Goal: Information Seeking & Learning: Compare options

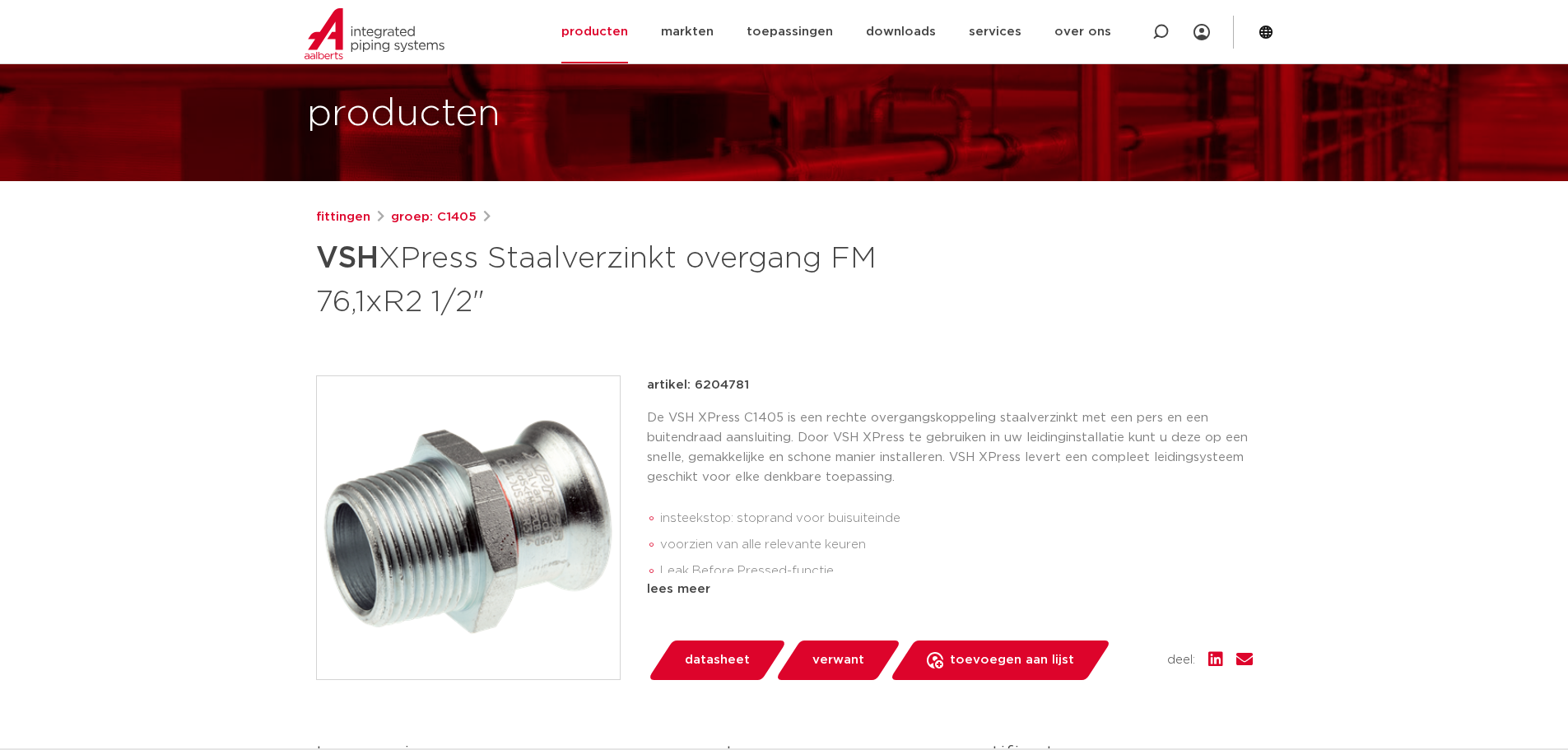
scroll to position [83, 0]
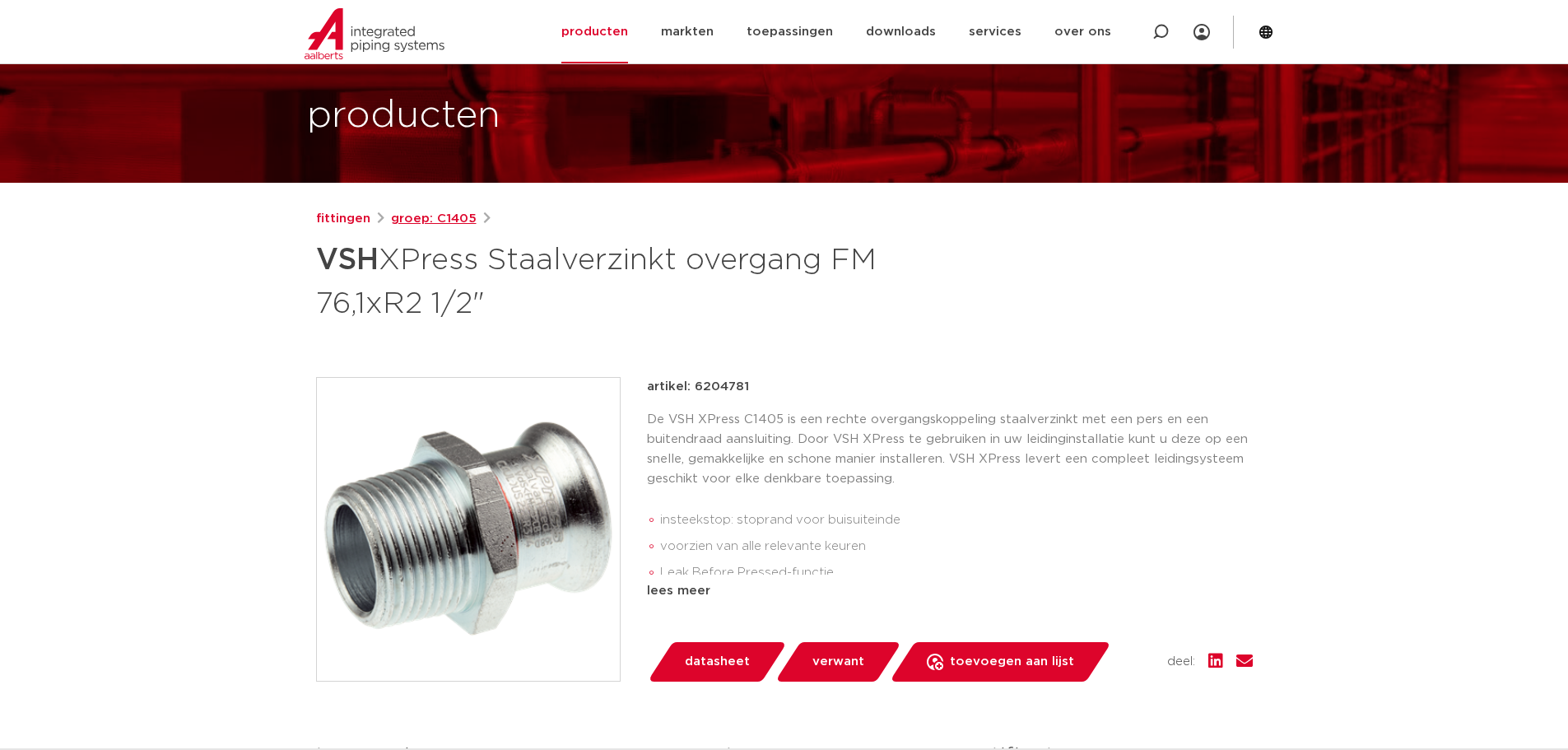
click at [453, 218] on link "groep: C1405" at bounding box center [434, 219] width 86 height 20
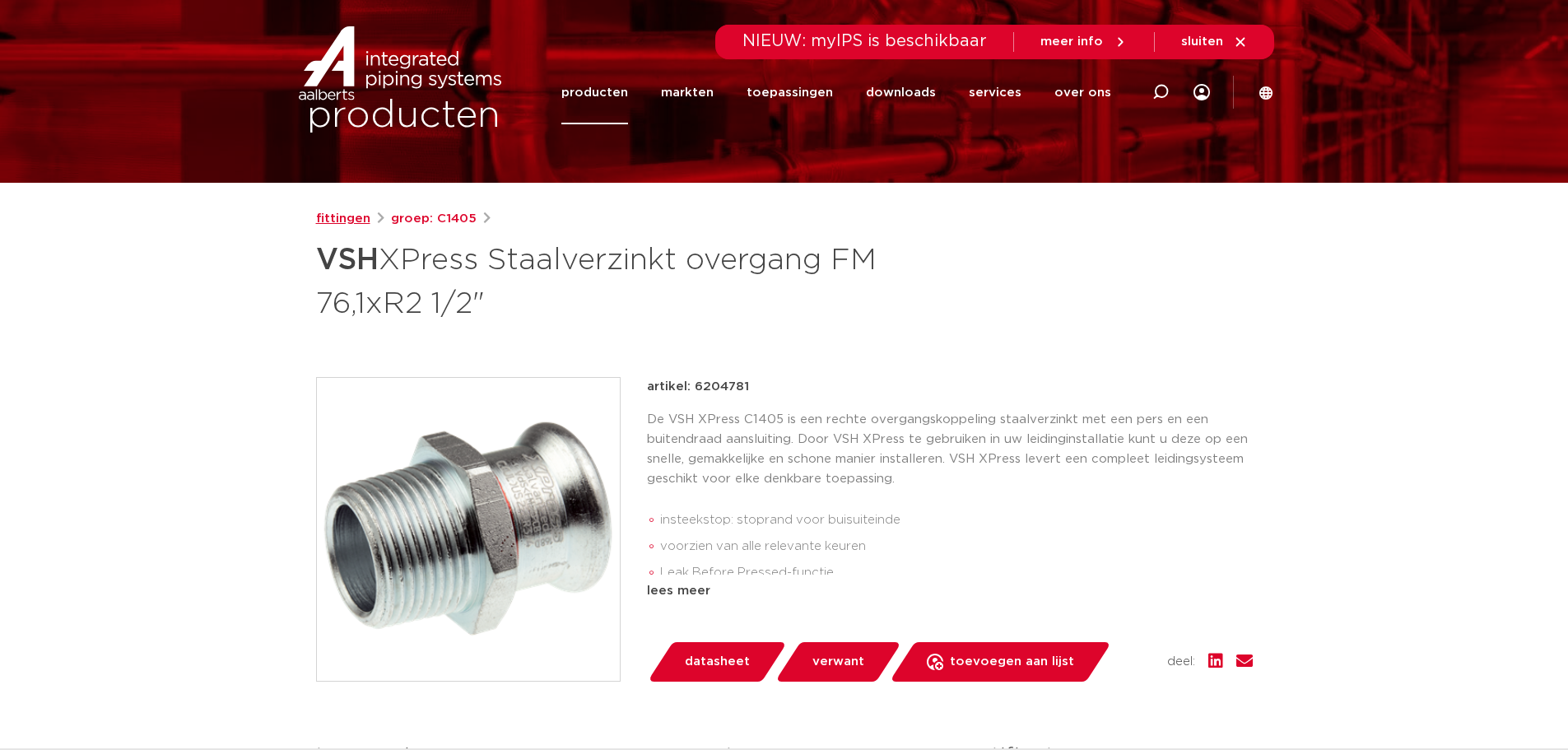
click at [344, 217] on link "fittingen" at bounding box center [343, 219] width 54 height 20
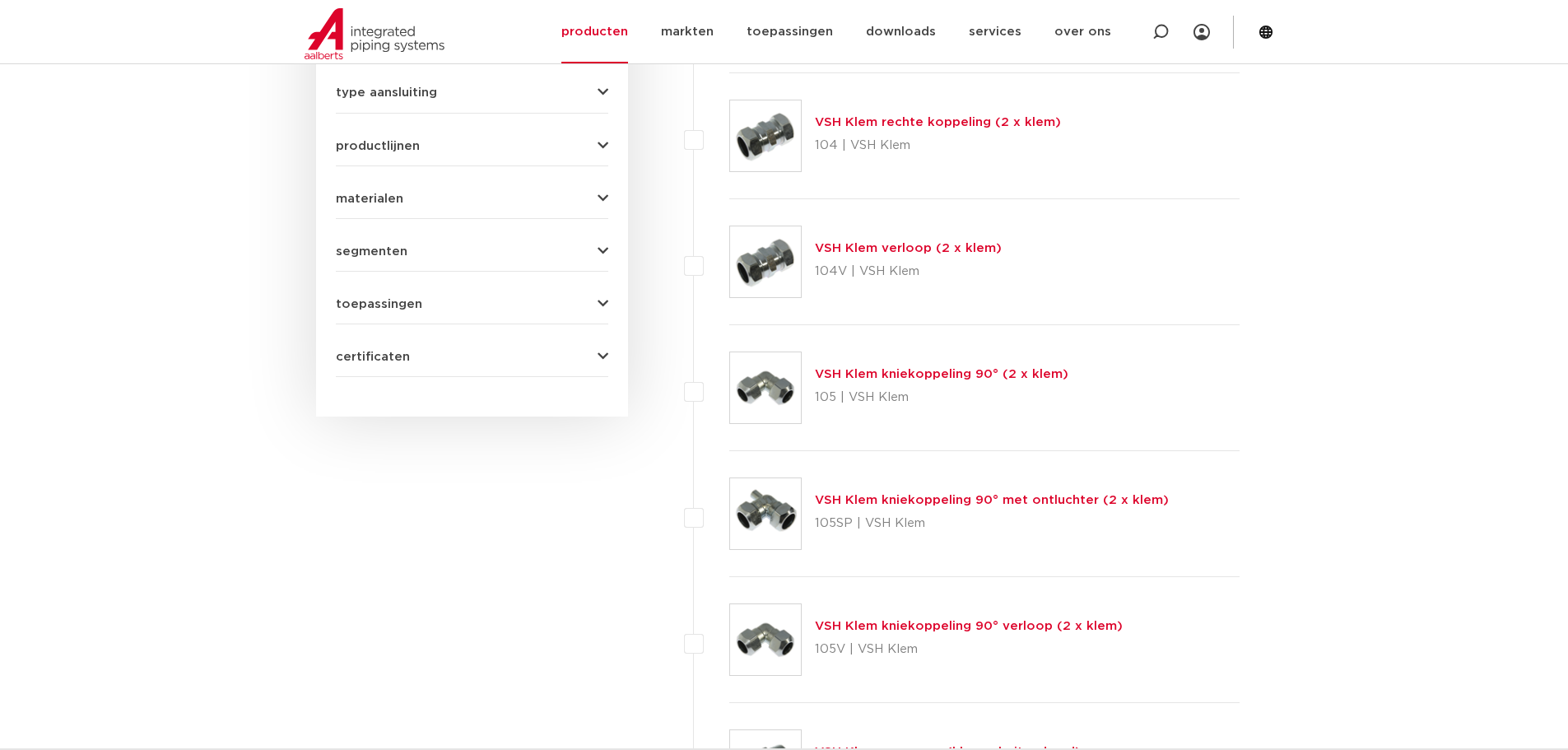
scroll to position [988, 0]
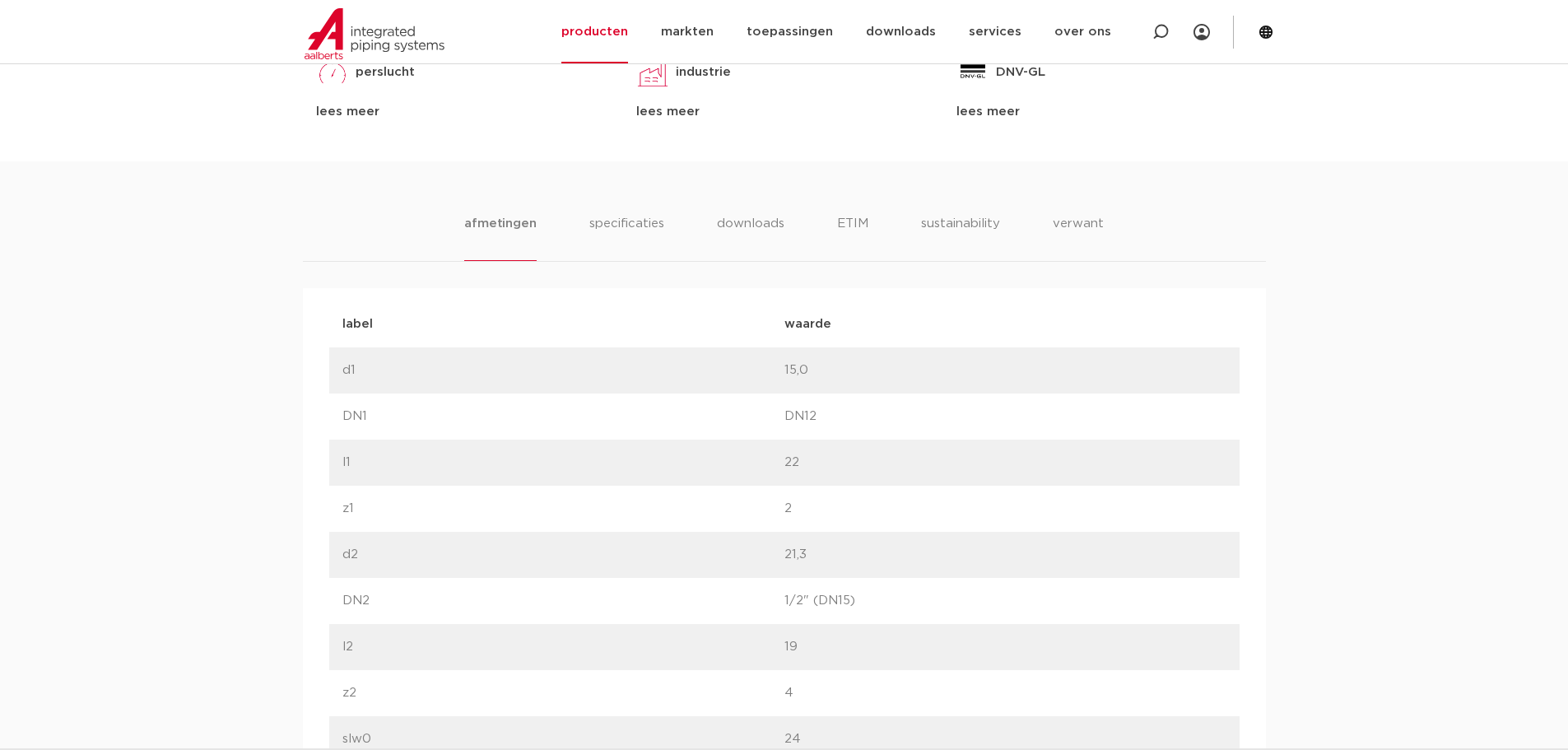
scroll to position [741, 0]
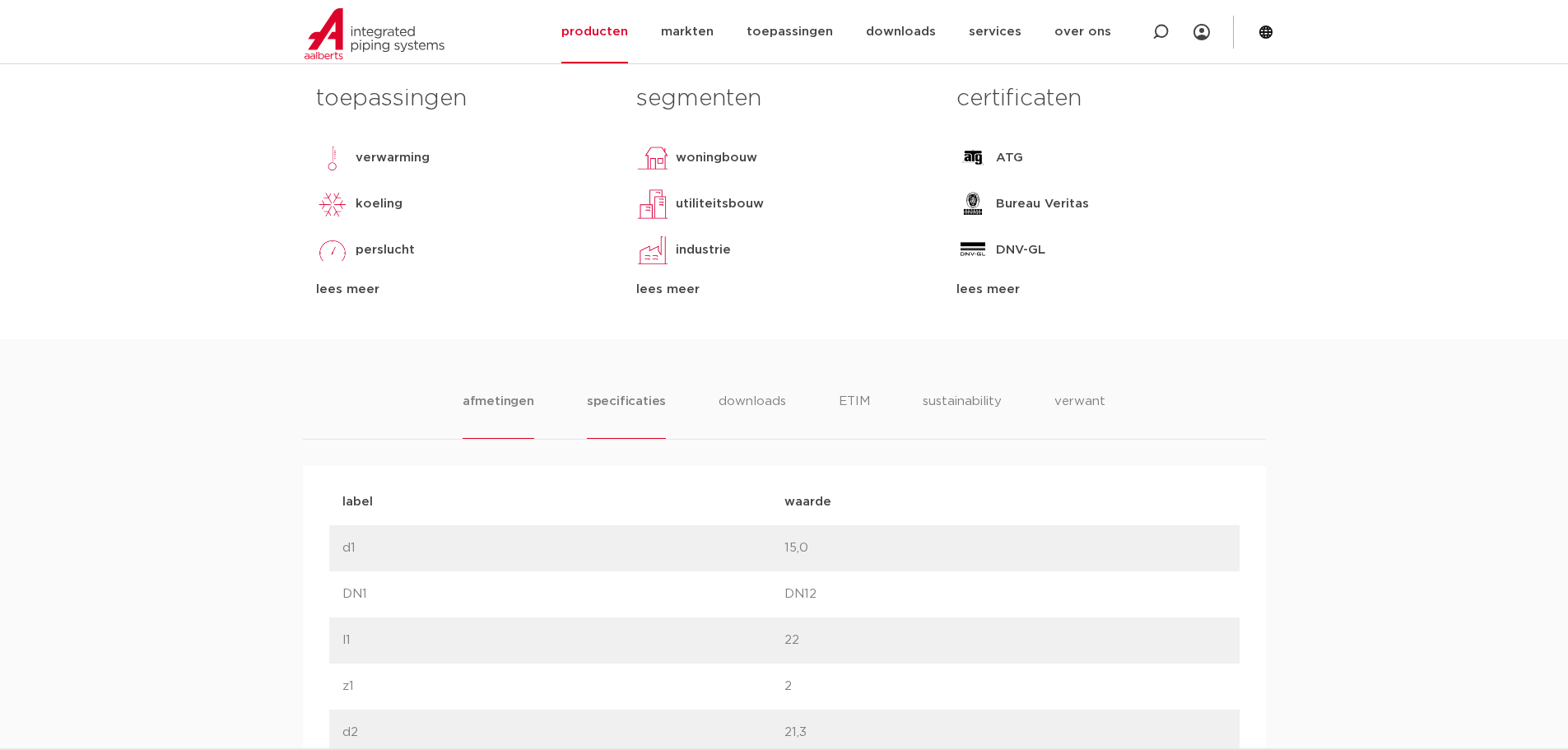
click at [642, 403] on li "specificaties" at bounding box center [627, 415] width 79 height 47
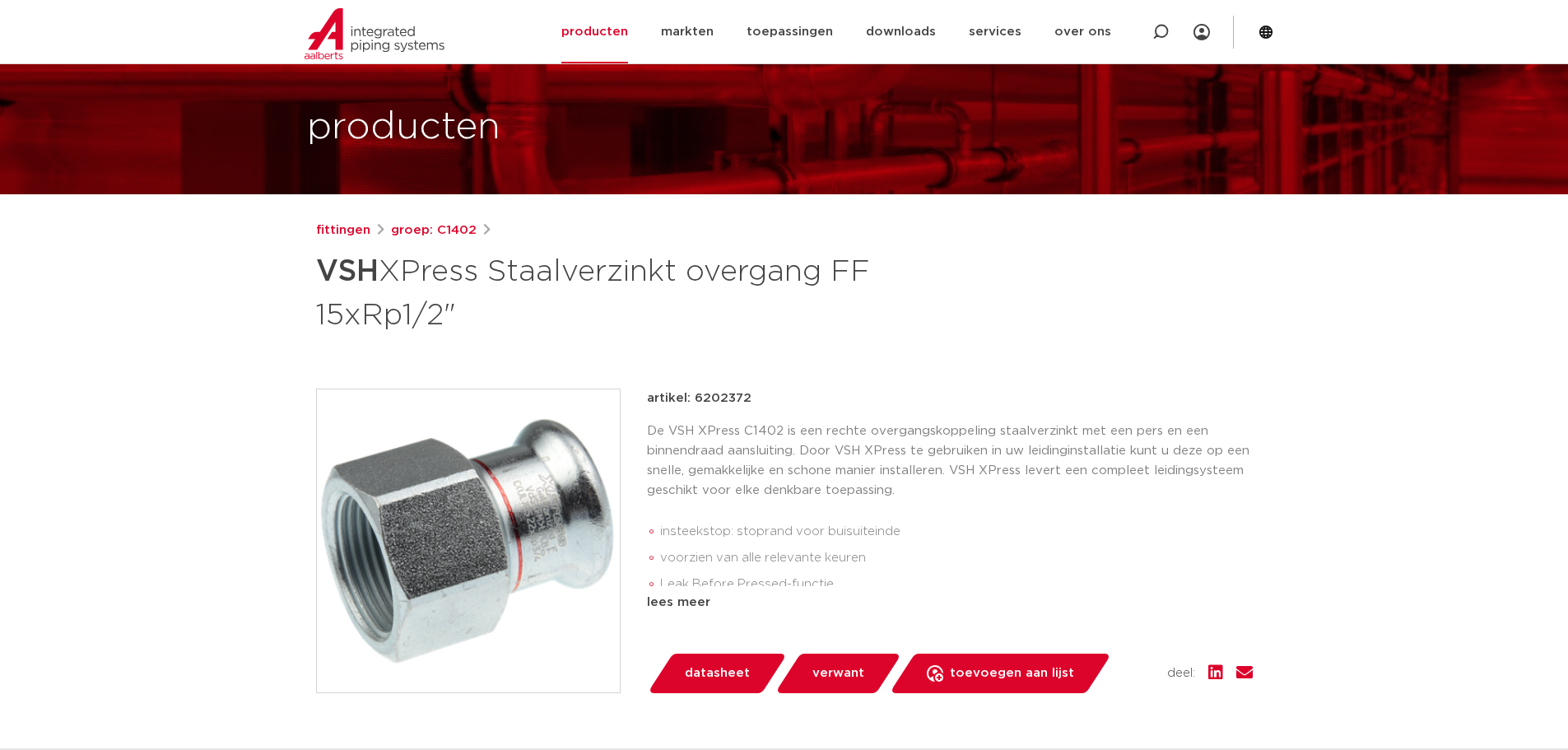
scroll to position [0, 0]
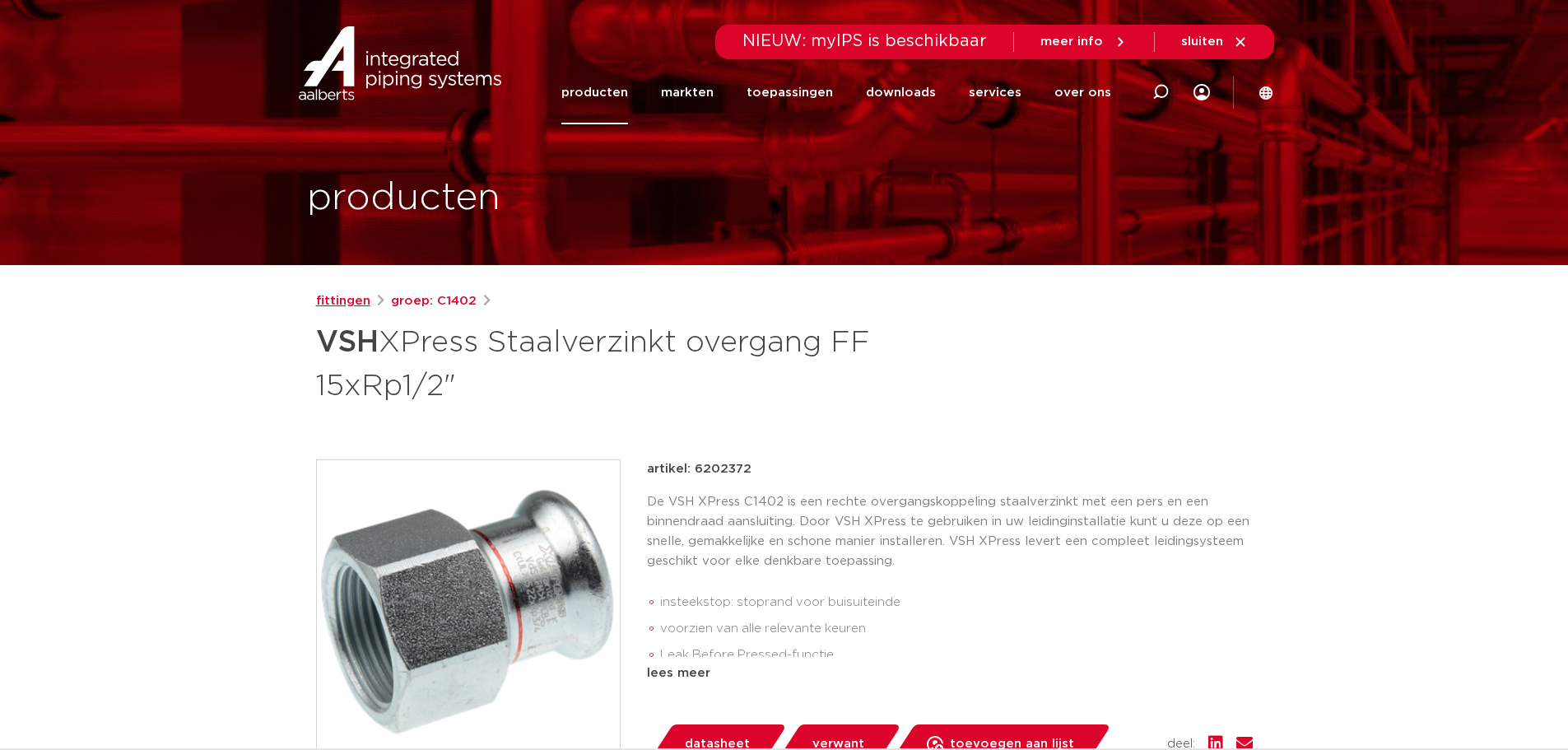
click at [357, 303] on link "fittingen" at bounding box center [343, 301] width 54 height 20
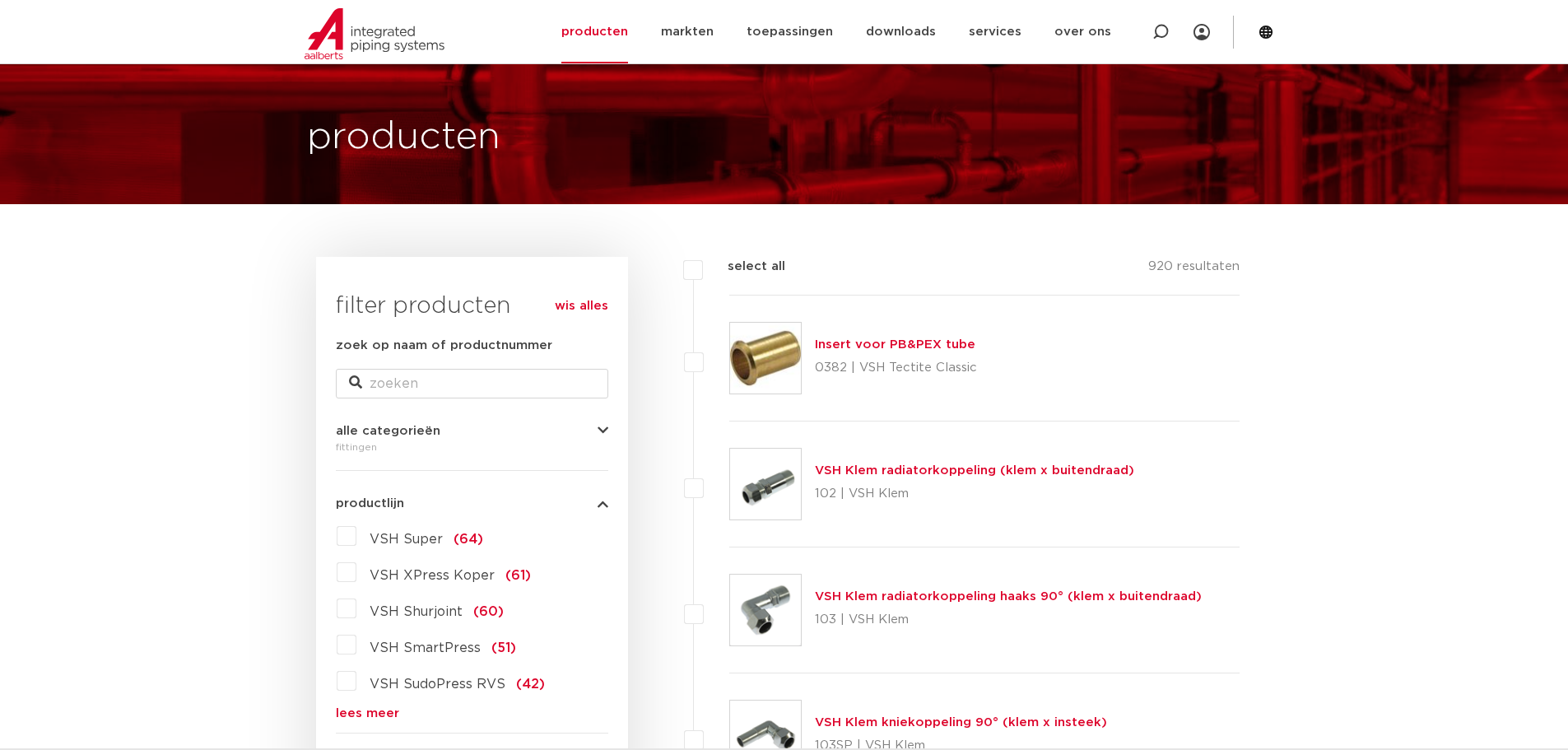
scroll to position [247, 0]
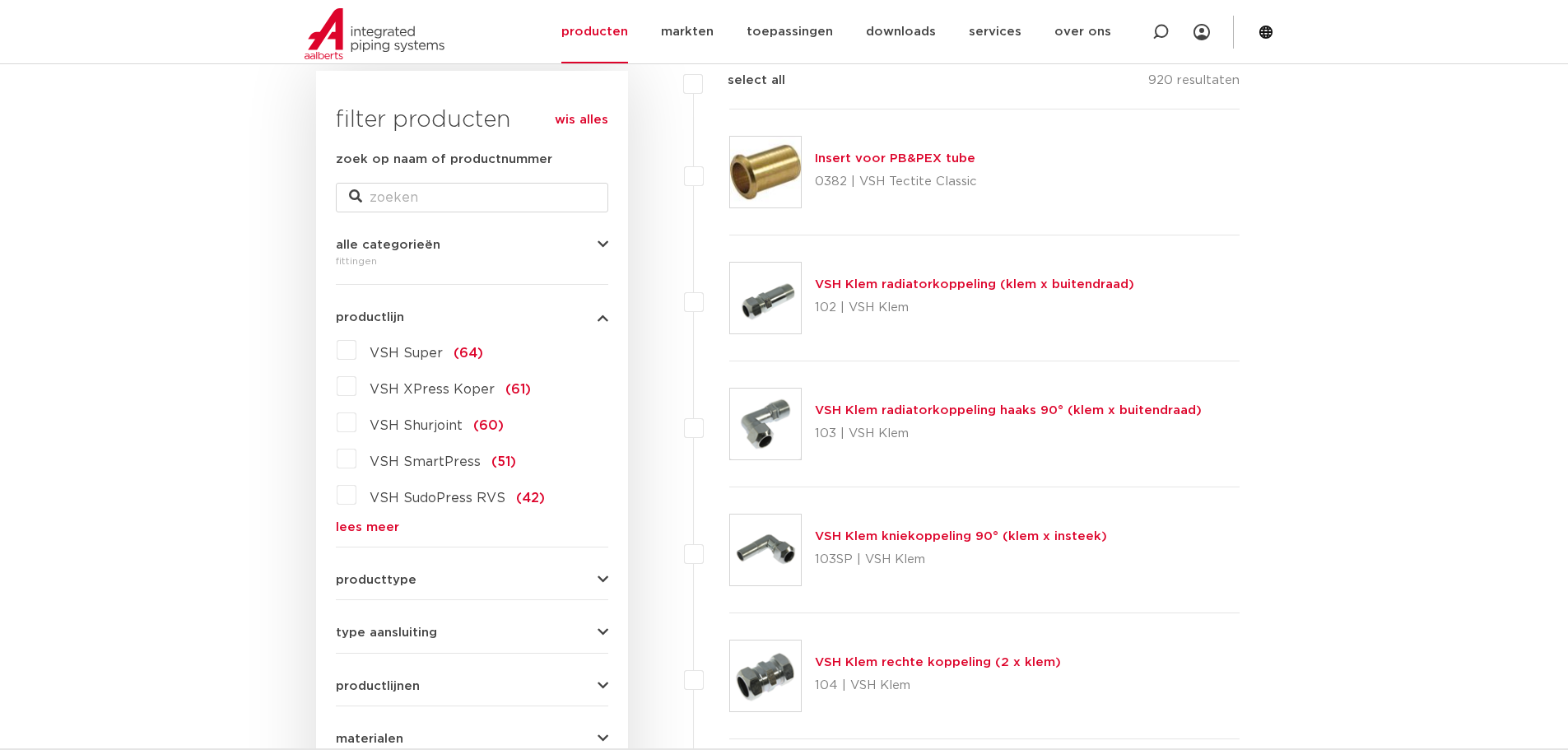
click at [364, 530] on link "lees meer" at bounding box center [472, 528] width 272 height 12
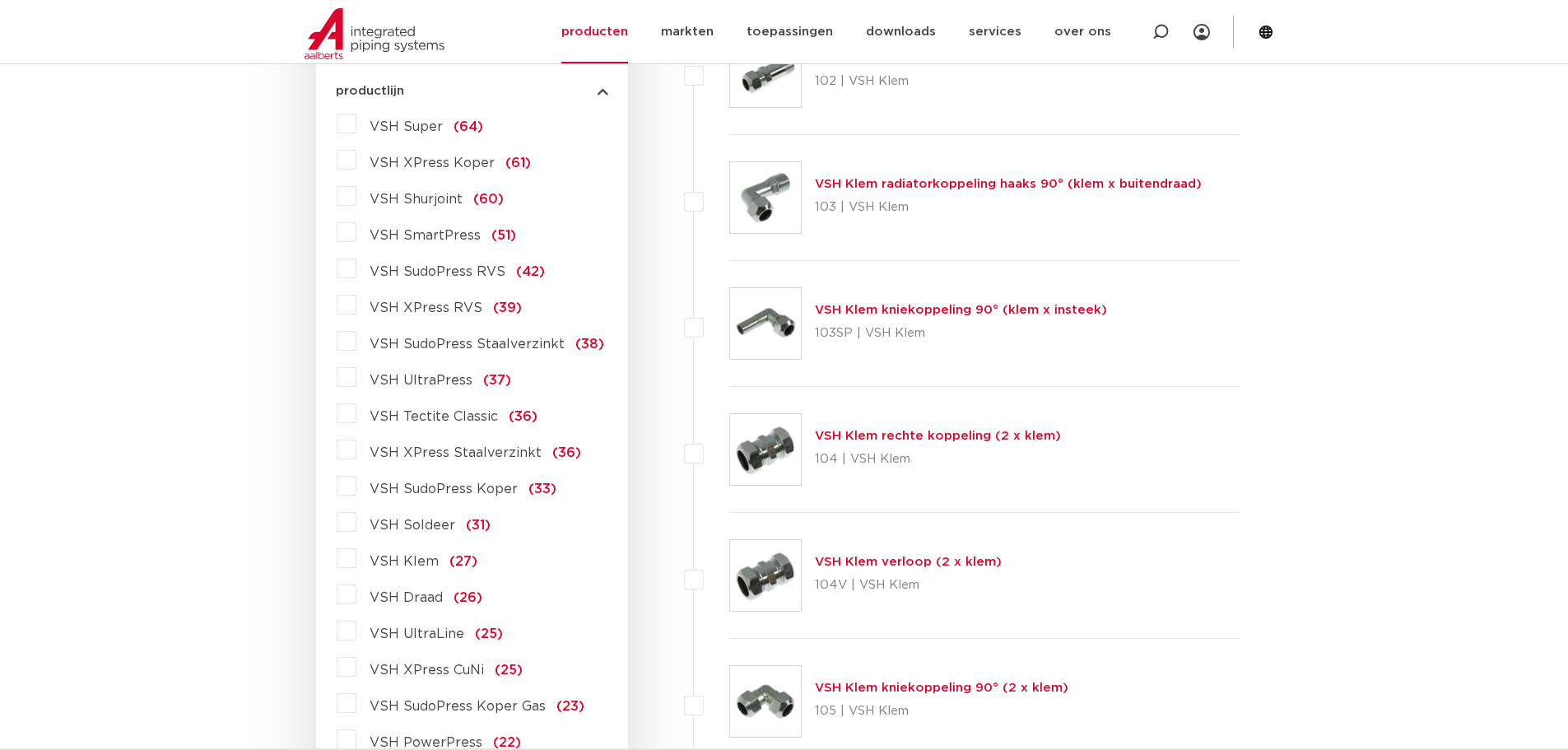
scroll to position [494, 0]
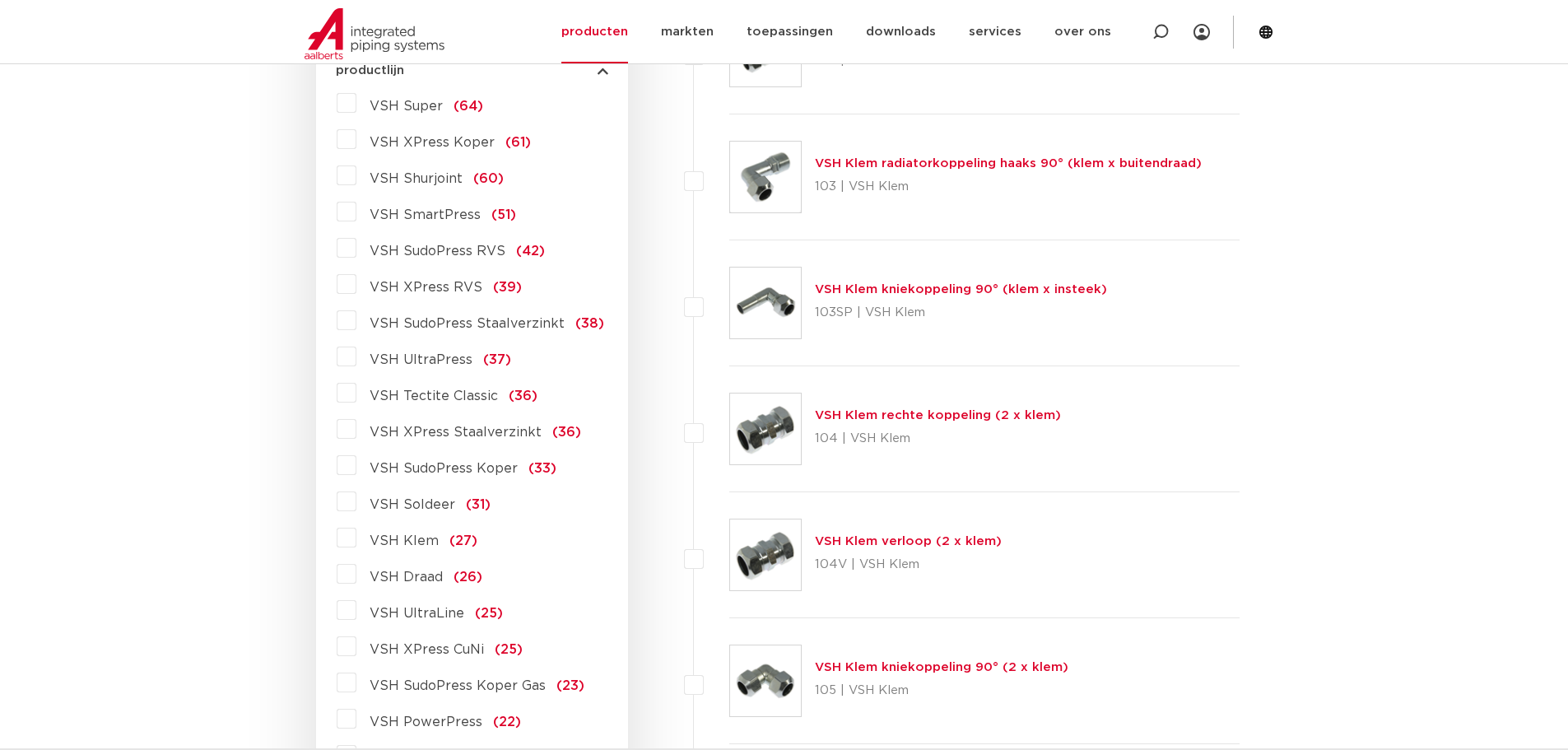
click at [356, 287] on label "VSH XPress RVS (39)" at bounding box center [439, 285] width 165 height 26
click at [0, 0] on input "VSH XPress RVS (39)" at bounding box center [0, 0] width 0 height 0
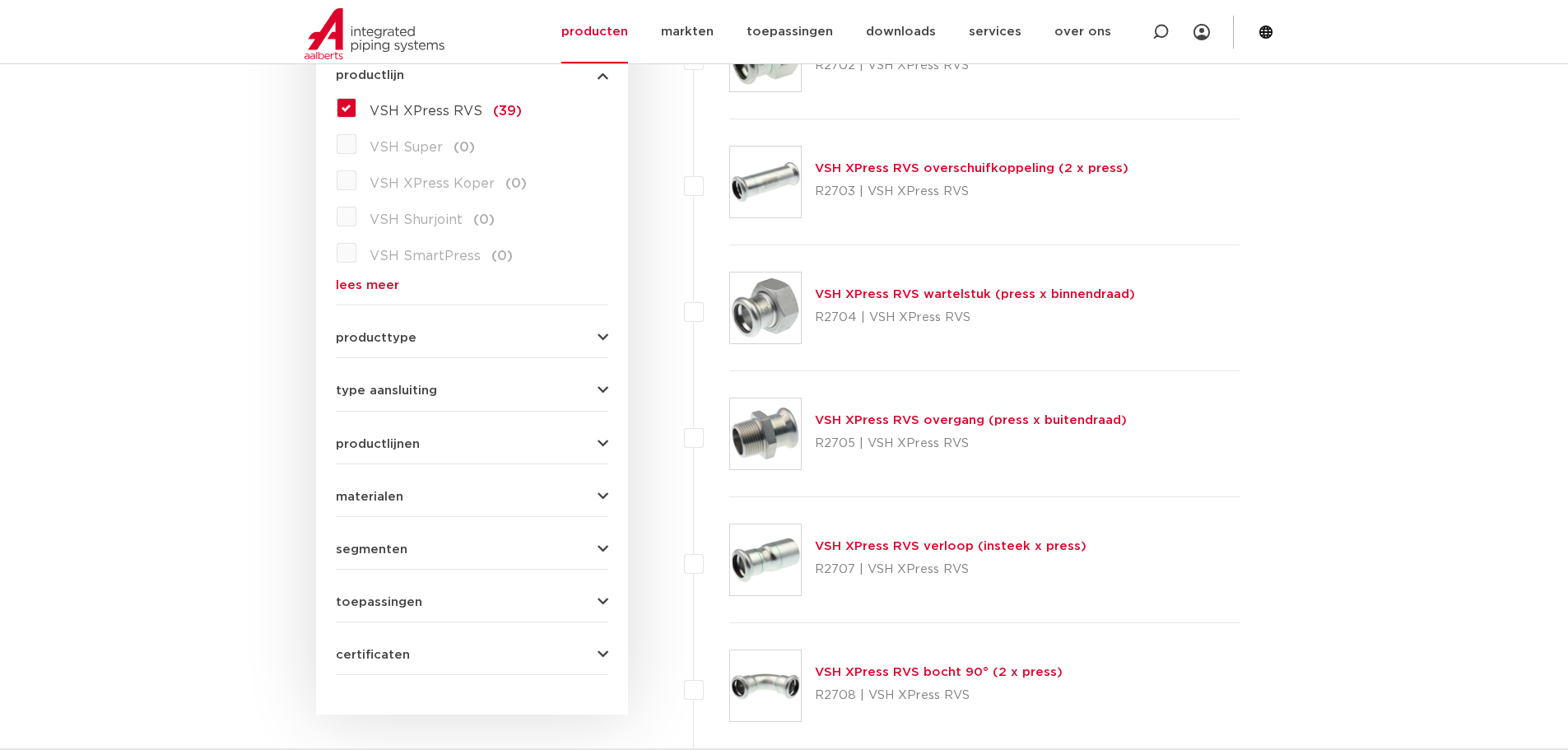
scroll to position [494, 0]
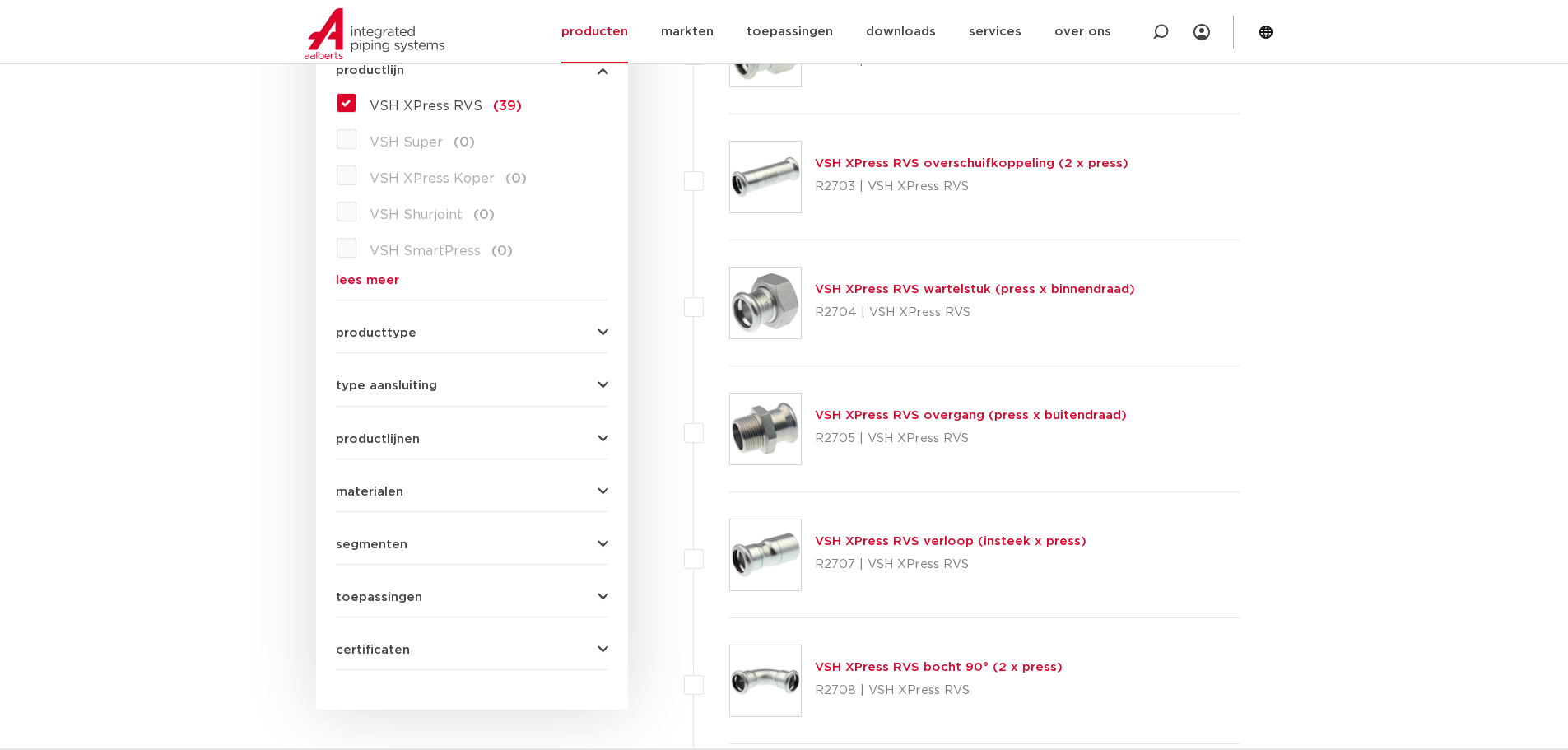
click at [374, 279] on link "lees meer" at bounding box center [472, 280] width 272 height 12
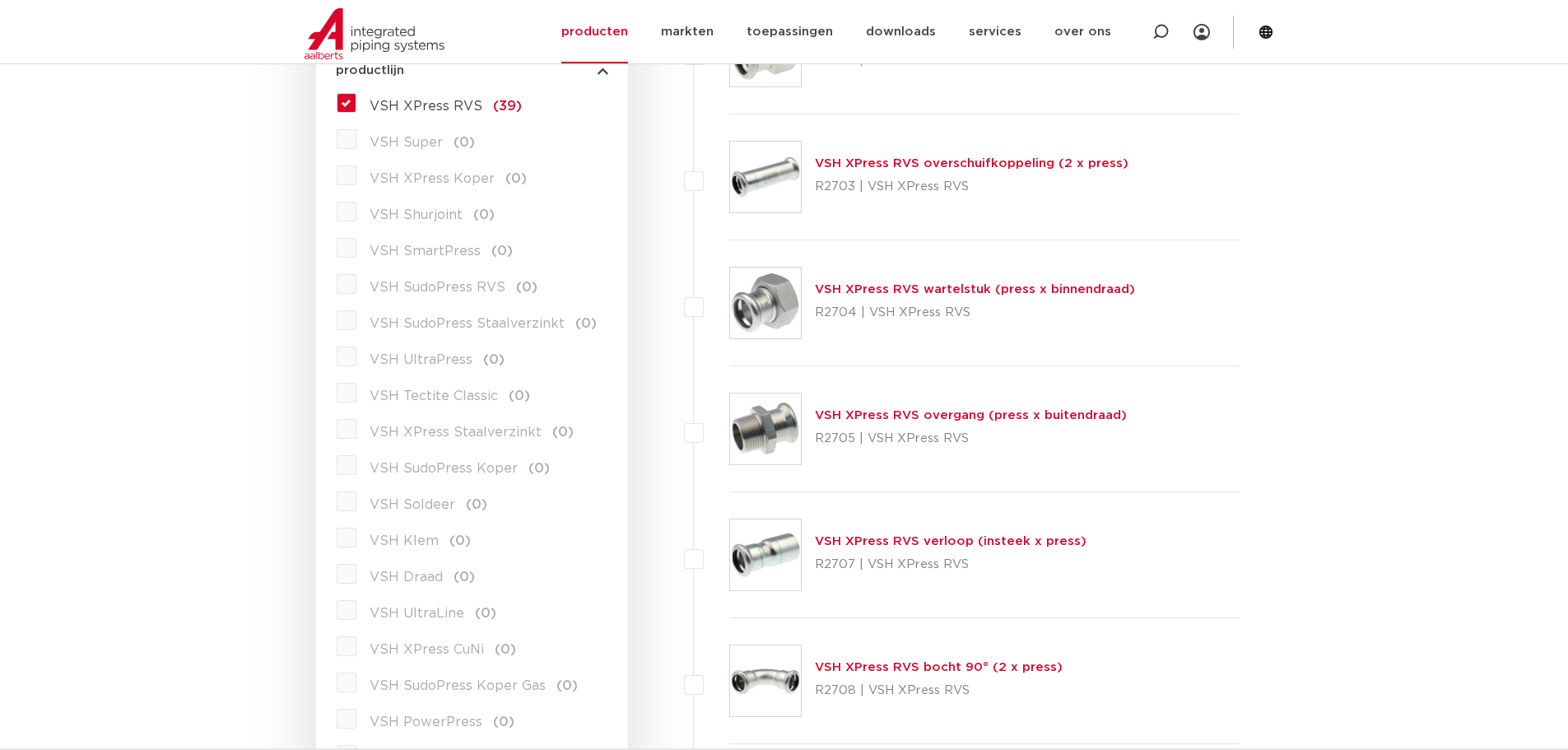
click at [356, 432] on label "VSH XPress Staalverzinkt (0)" at bounding box center [465, 429] width 218 height 26
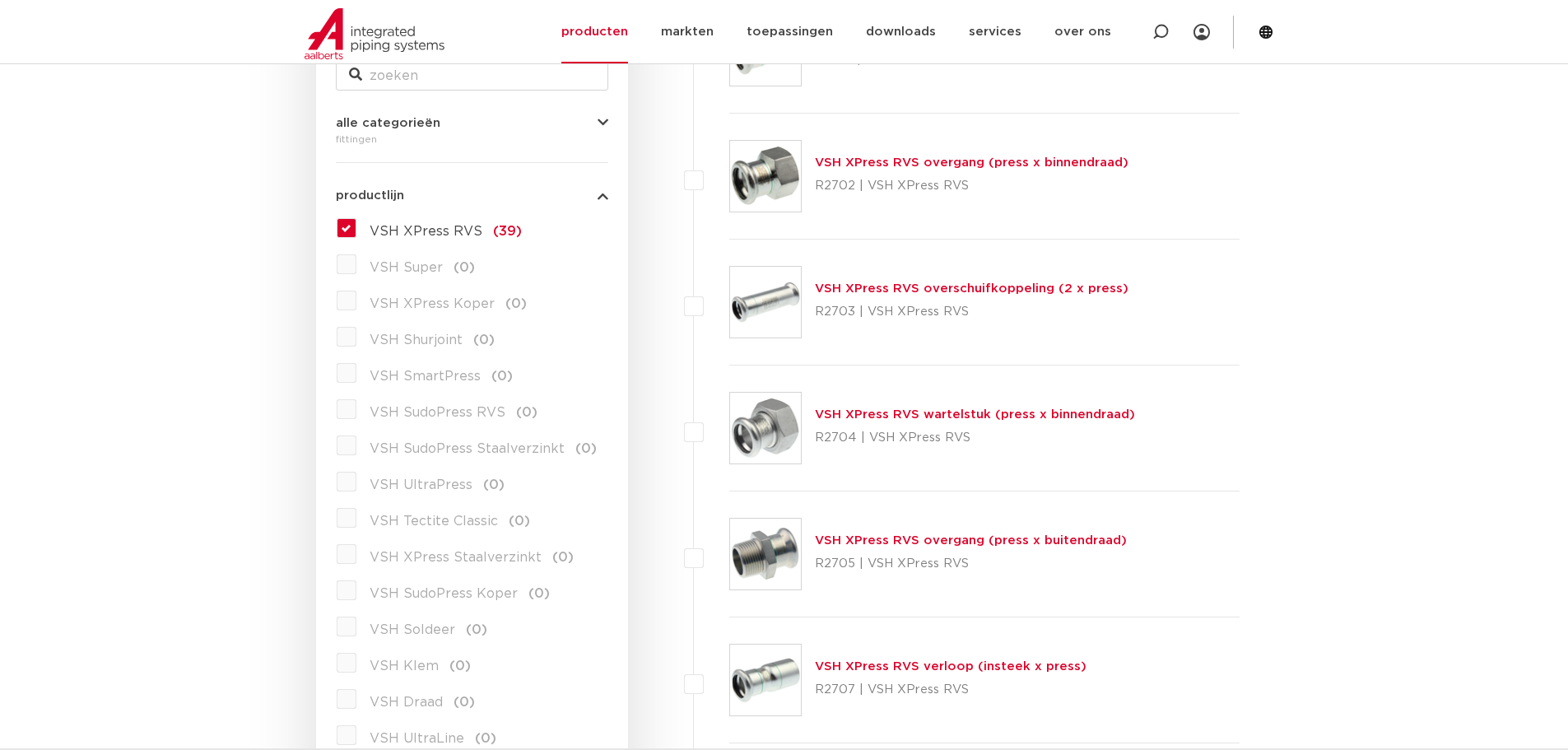
scroll to position [165, 0]
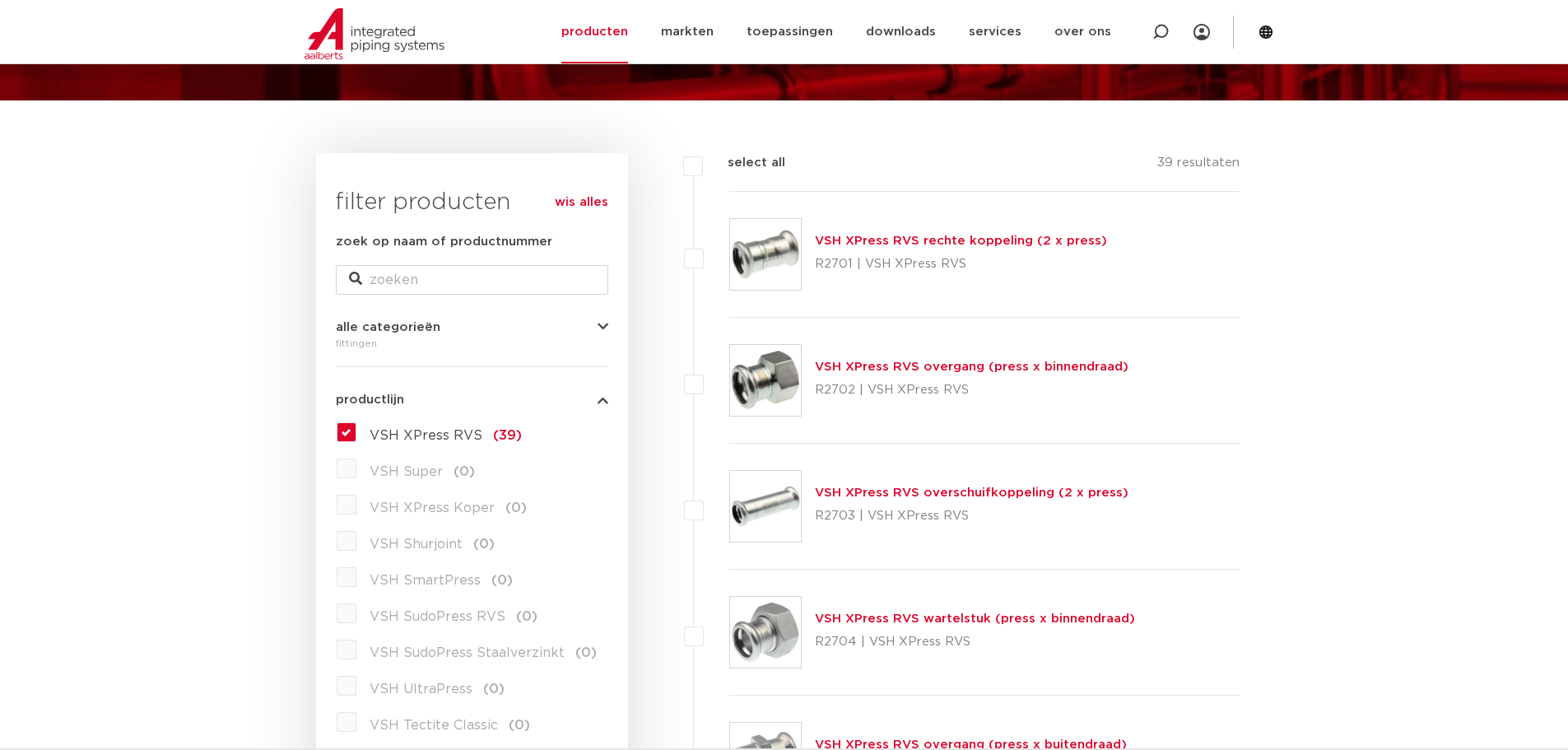
click at [910, 366] on link "VSH XPress RVS overgang (press x binnendraad)" at bounding box center [971, 367] width 313 height 12
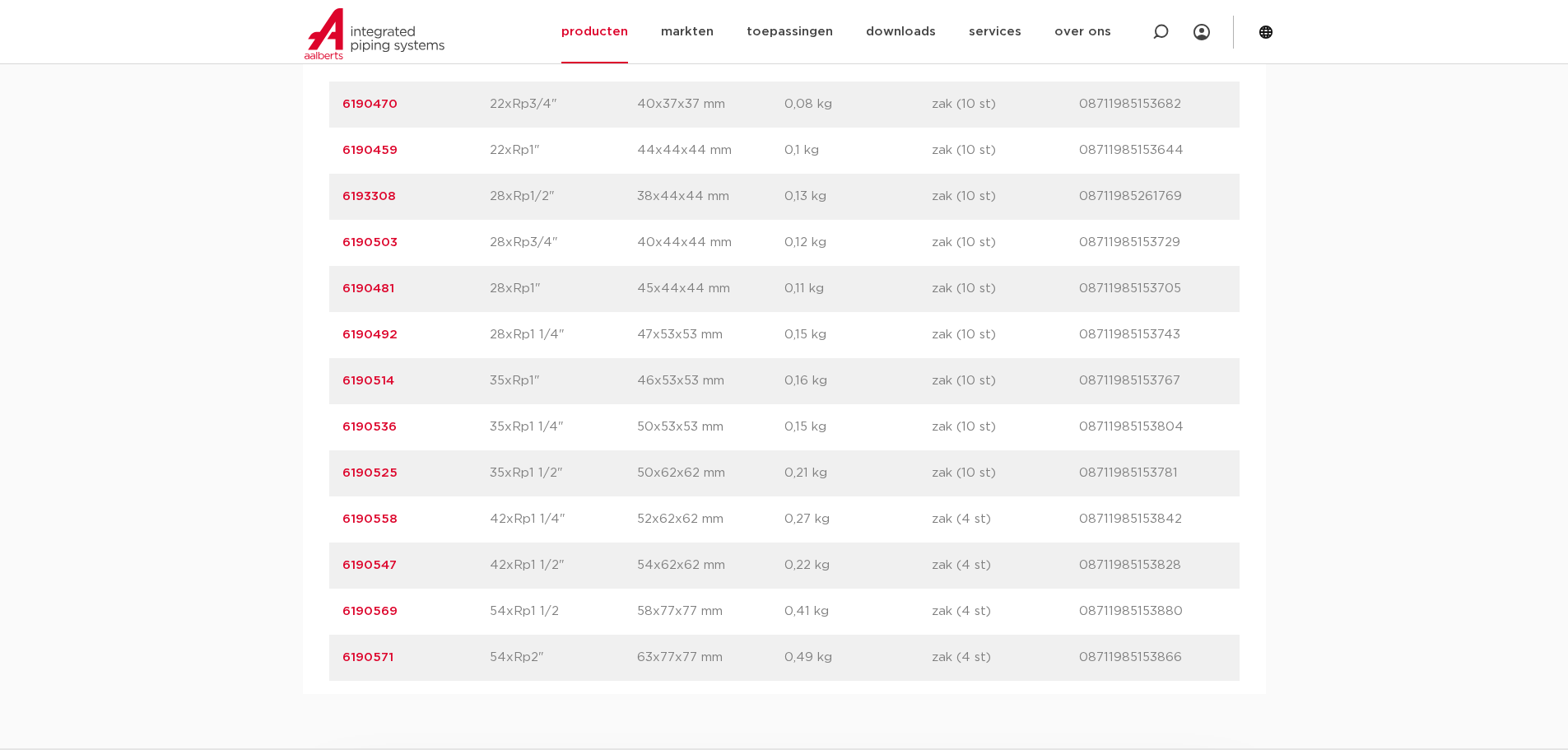
scroll to position [1647, 0]
